Goal: Task Accomplishment & Management: Manage account settings

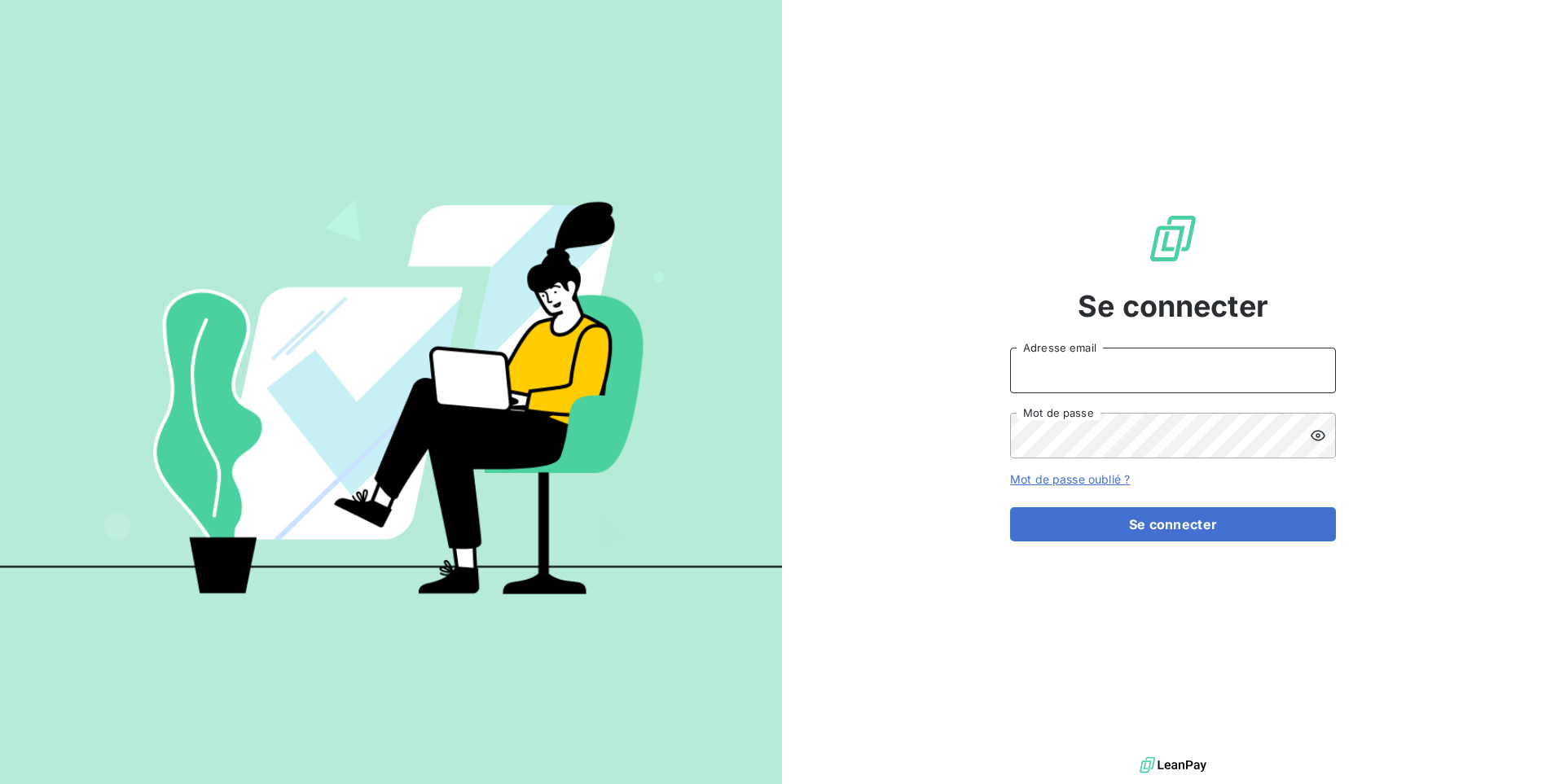
click at [1066, 375] on input "Adresse email" at bounding box center [1172, 370] width 326 height 45
type input "admin@firstlocation"
click at [1010, 508] on button "Se connecter" at bounding box center [1172, 524] width 326 height 34
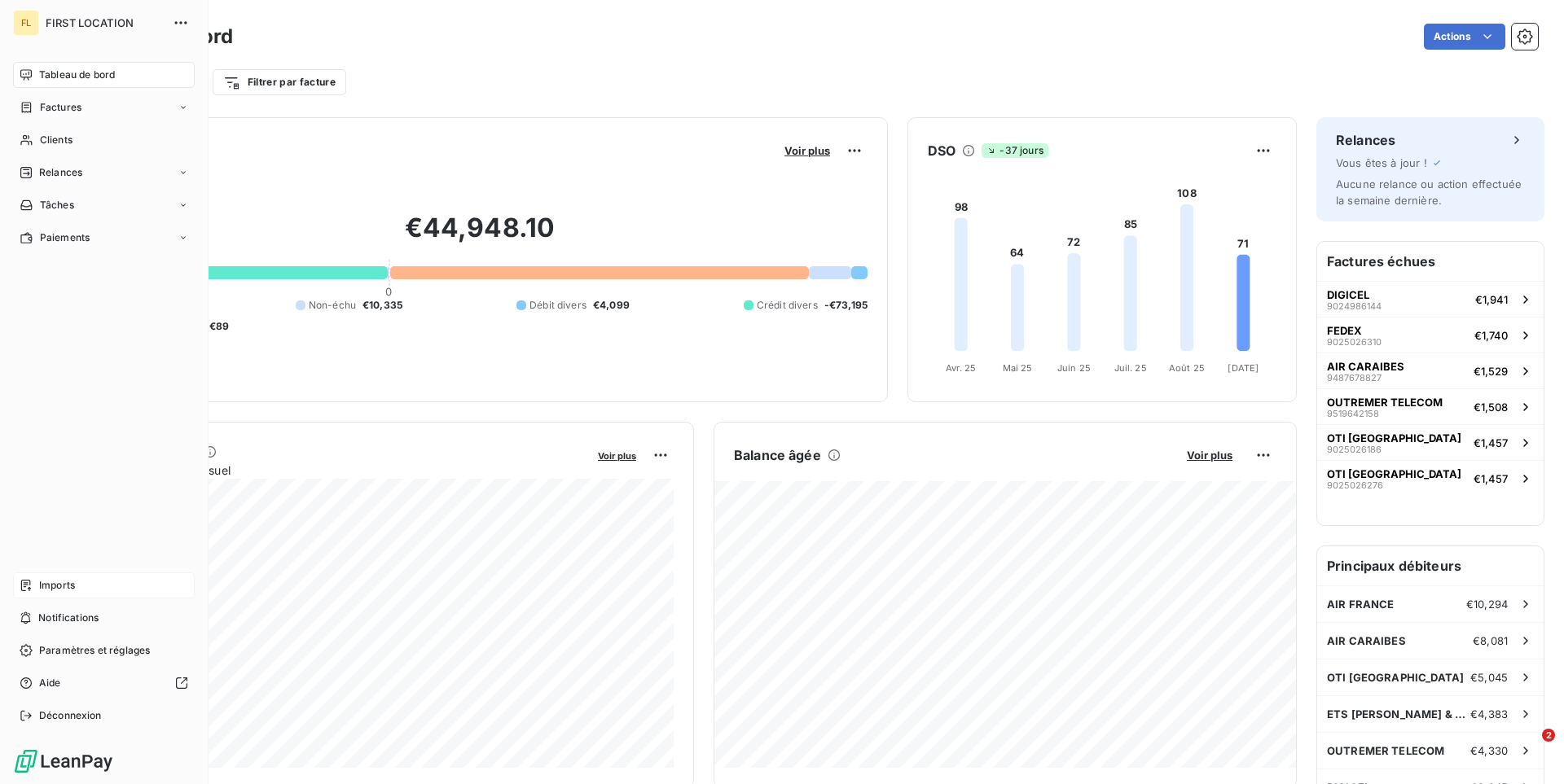
click at [38, 588] on div "Imports" at bounding box center [104, 585] width 182 height 26
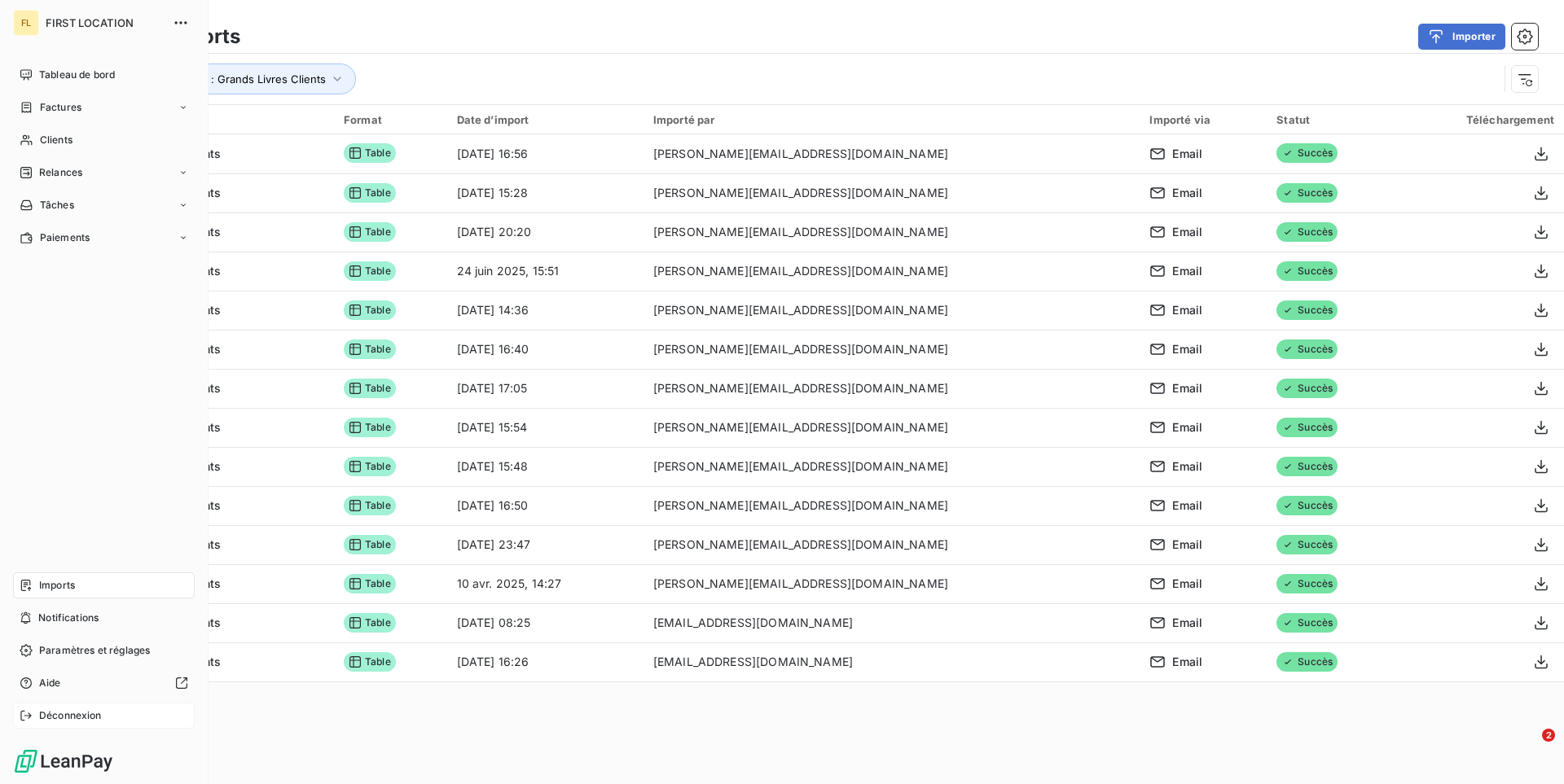
click at [64, 715] on span "Déconnexion" at bounding box center [70, 715] width 62 height 14
